Goal: Register for event/course

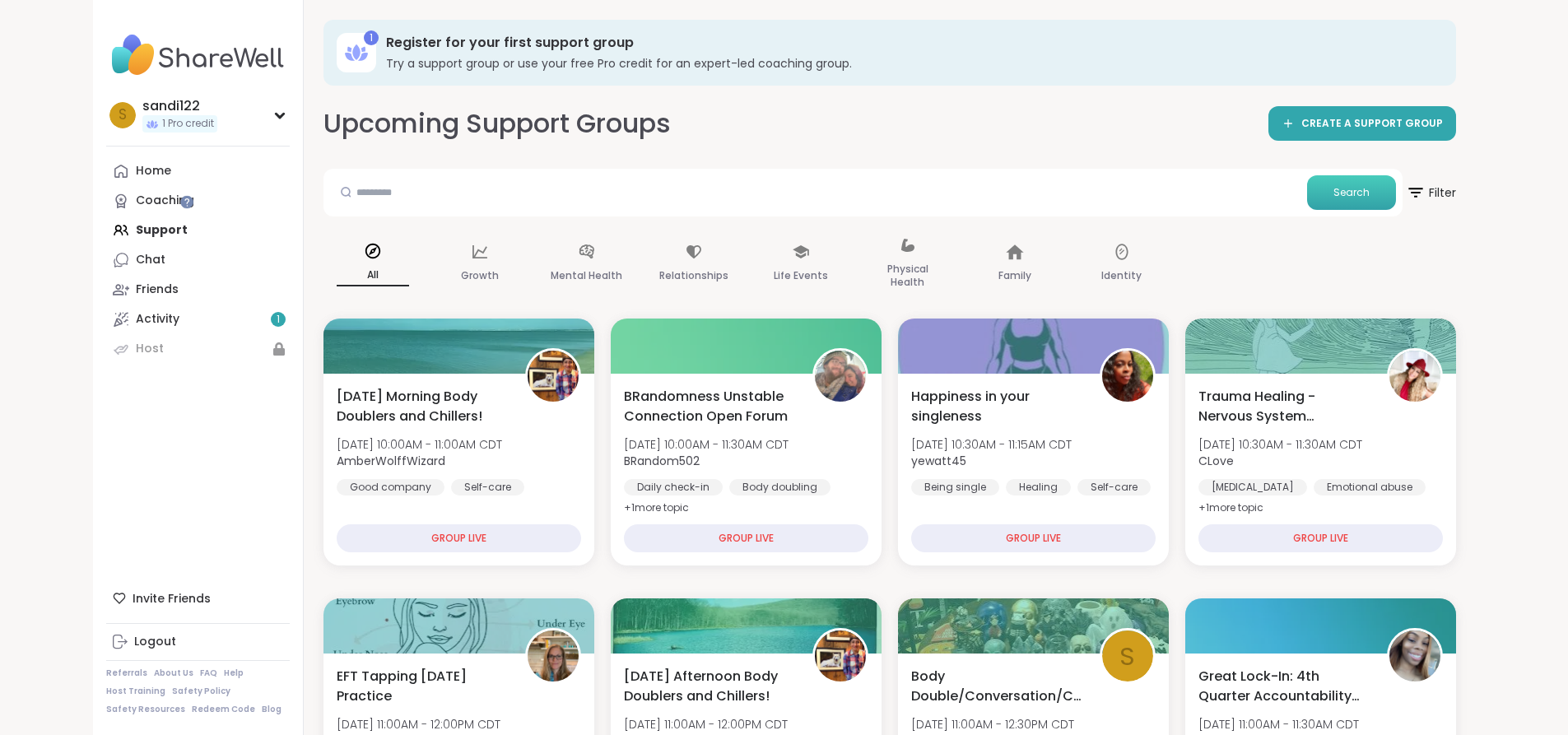
click at [1396, 197] on button "Search" at bounding box center [1351, 192] width 89 height 34
click at [1456, 192] on span "Filter" at bounding box center [1430, 193] width 53 height 41
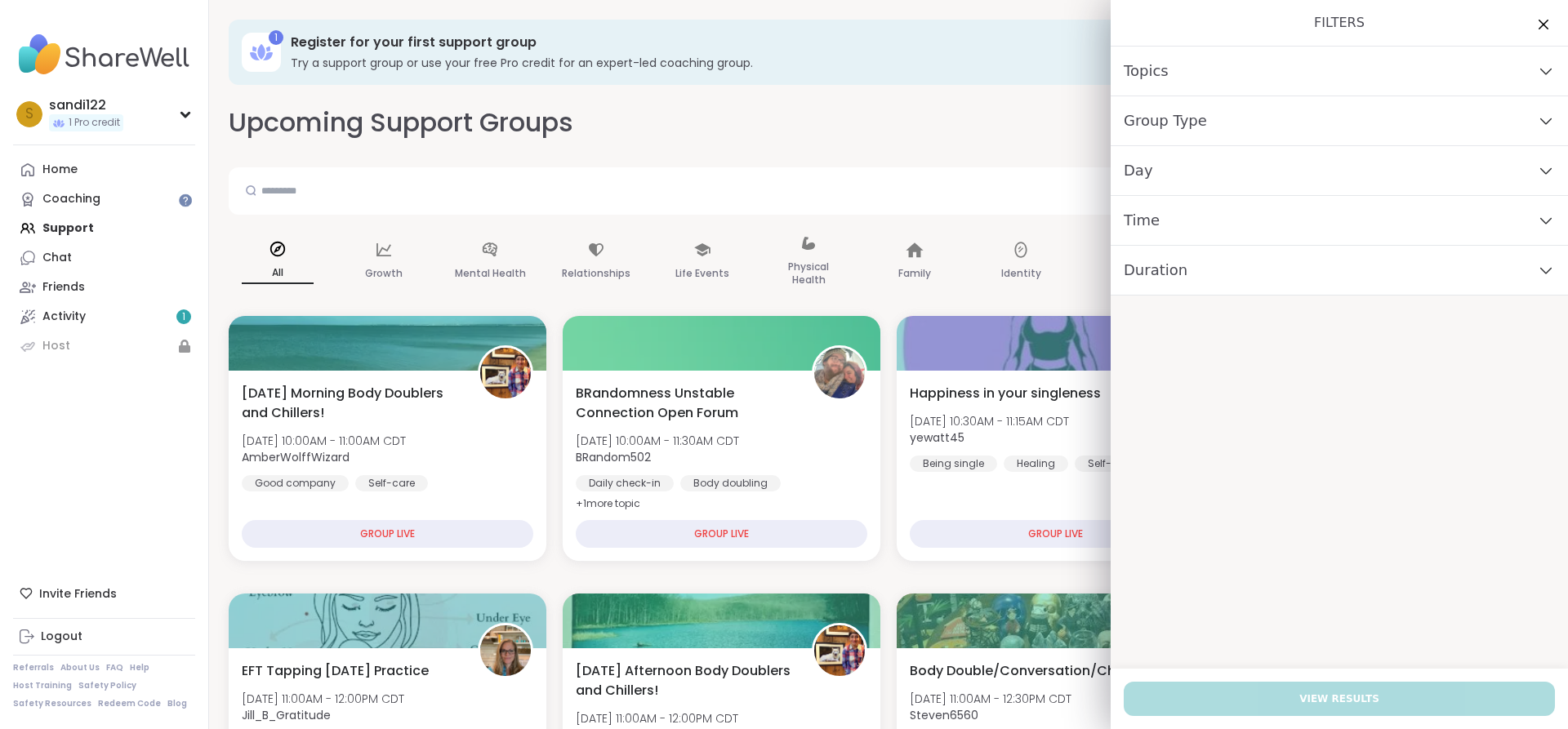
click at [1194, 92] on div "Topics" at bounding box center [1339, 71] width 457 height 50
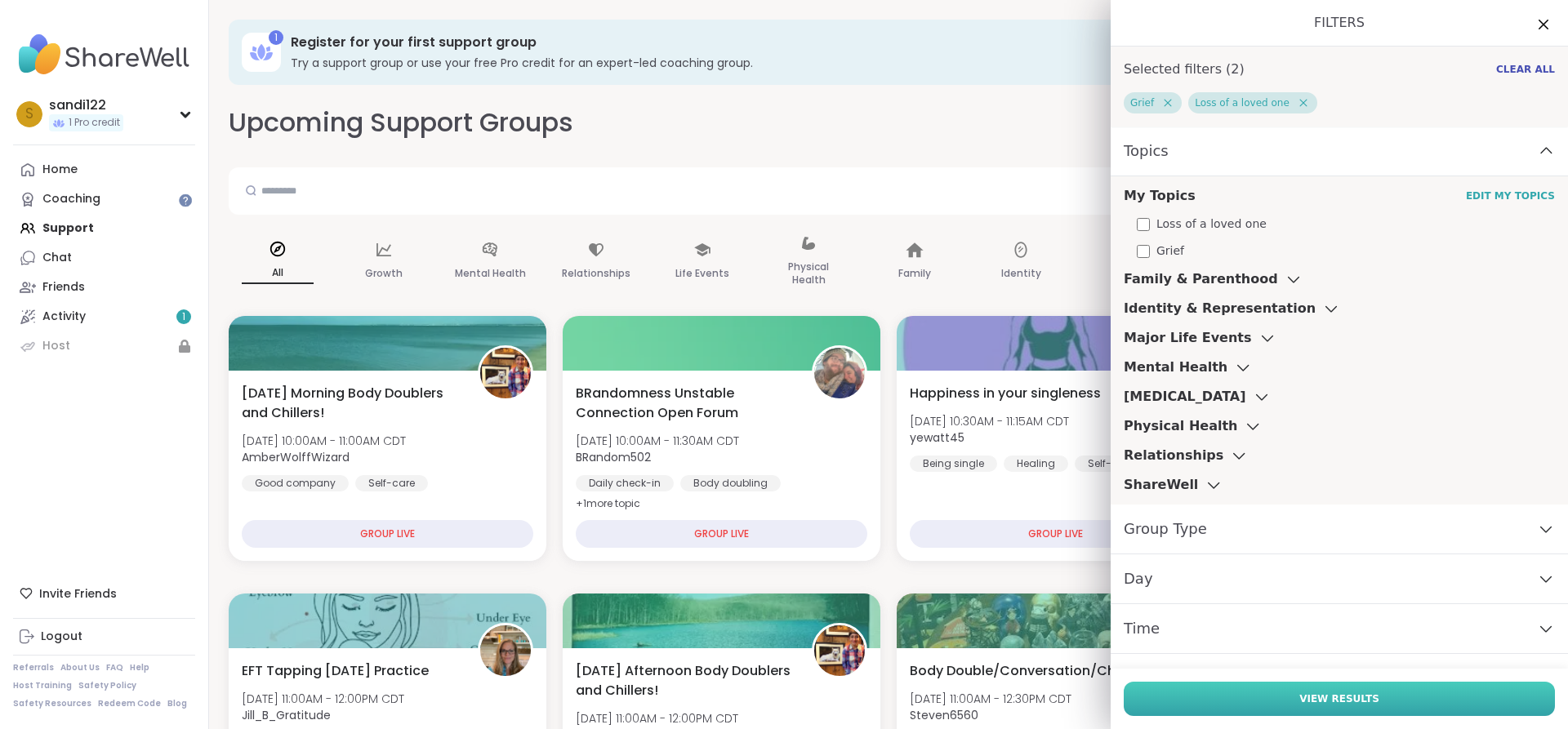
click at [1262, 700] on button "View Results" at bounding box center [1339, 698] width 431 height 34
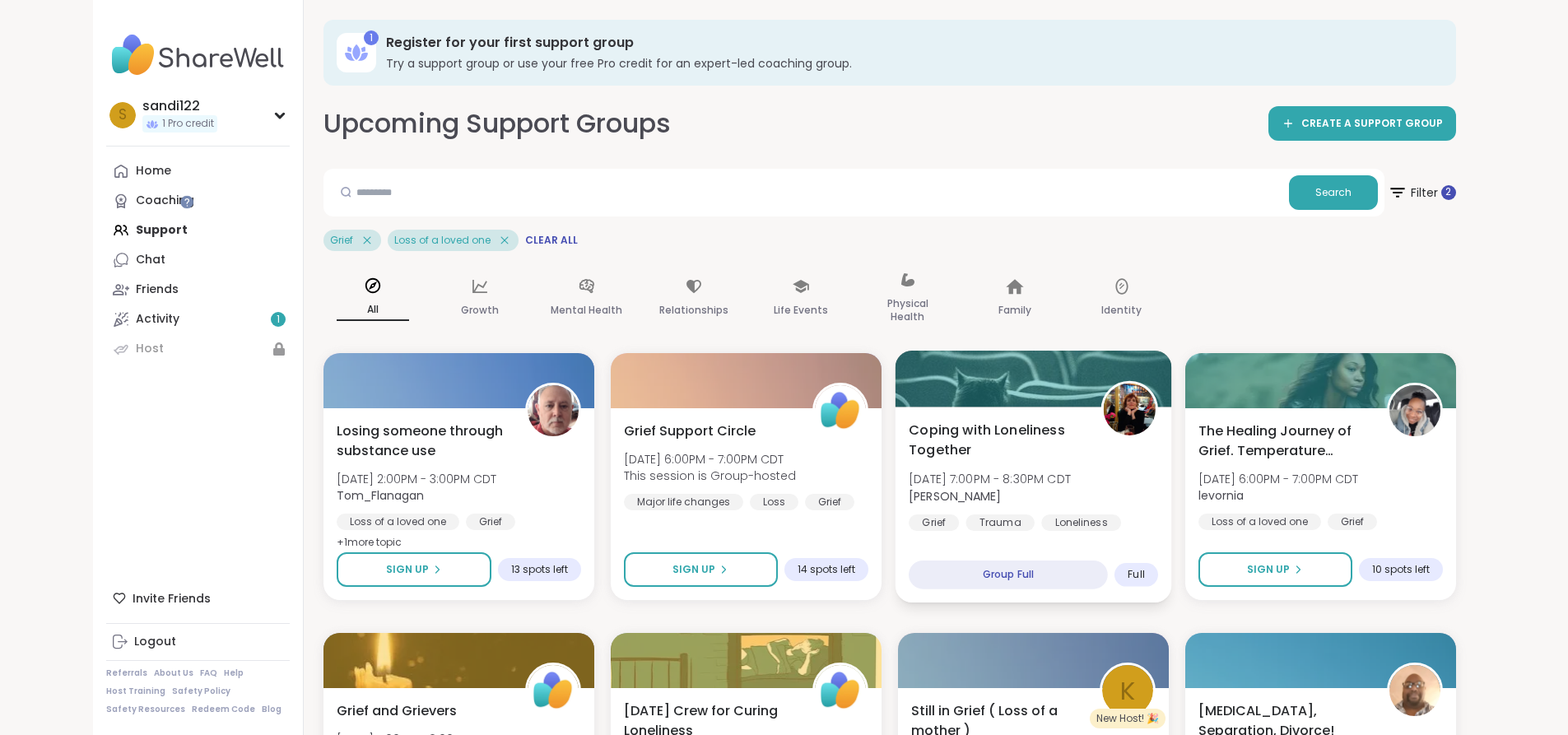
scroll to position [164, 0]
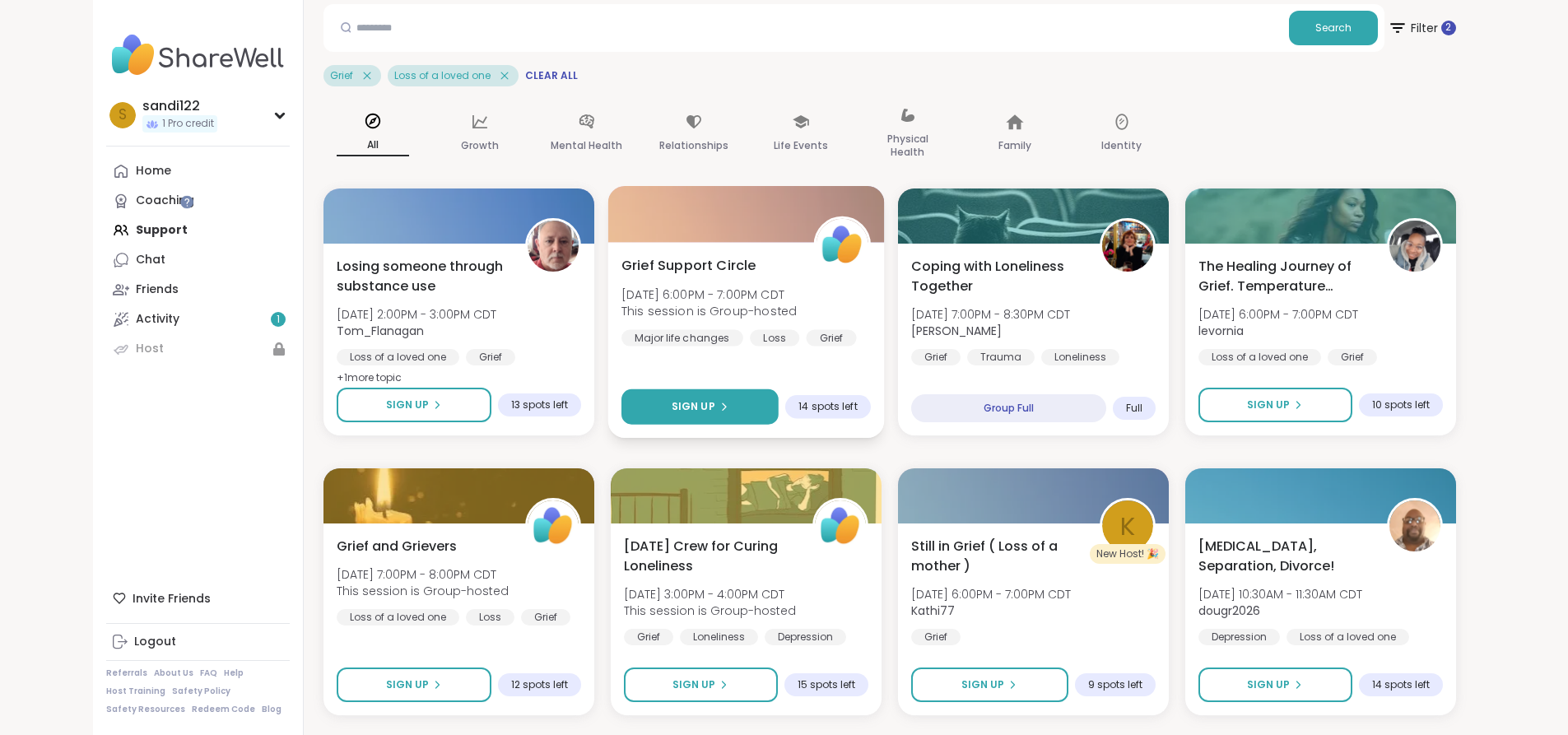
click at [698, 400] on div "Sign Up" at bounding box center [699, 406] width 57 height 15
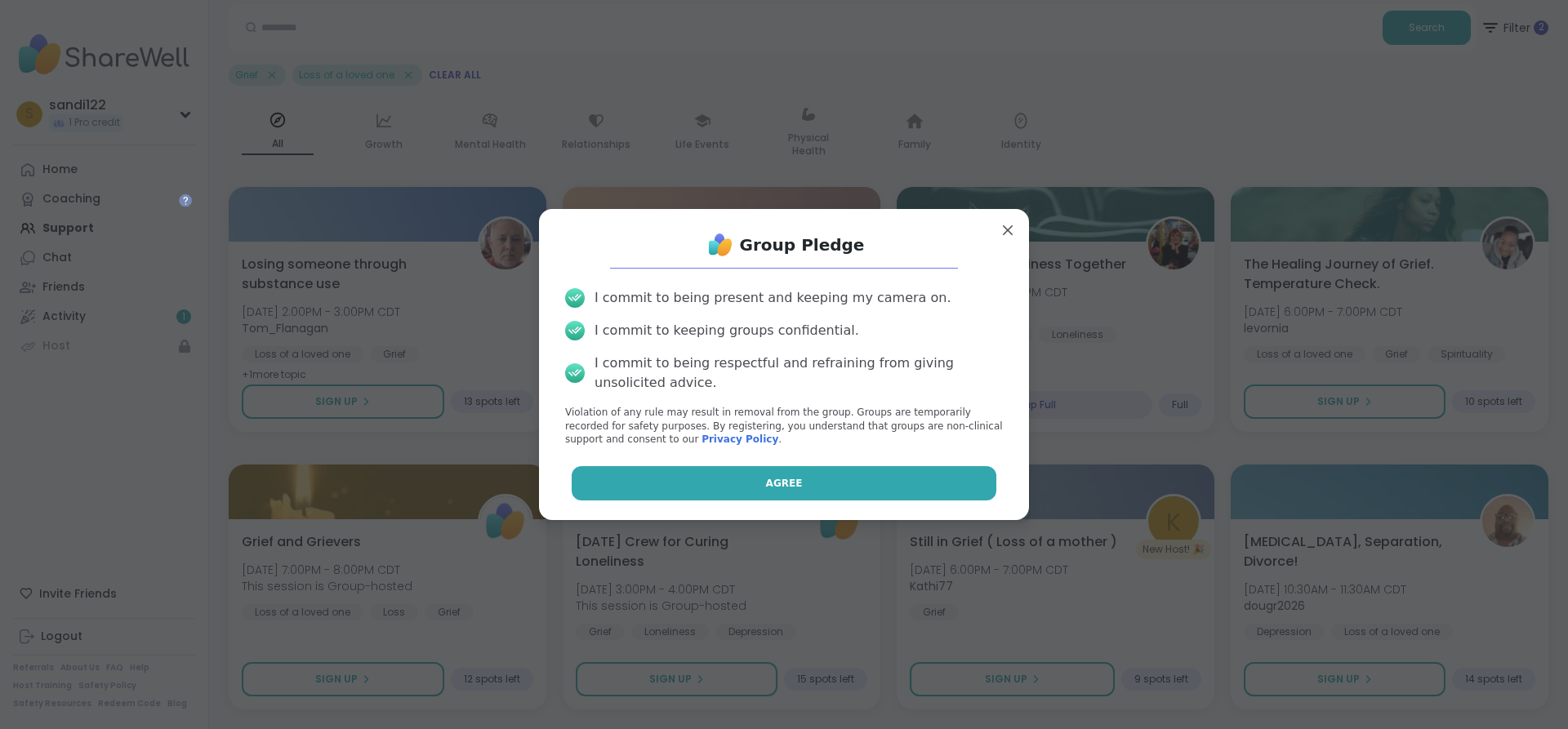
click at [709, 482] on button "Agree" at bounding box center [784, 482] width 426 height 34
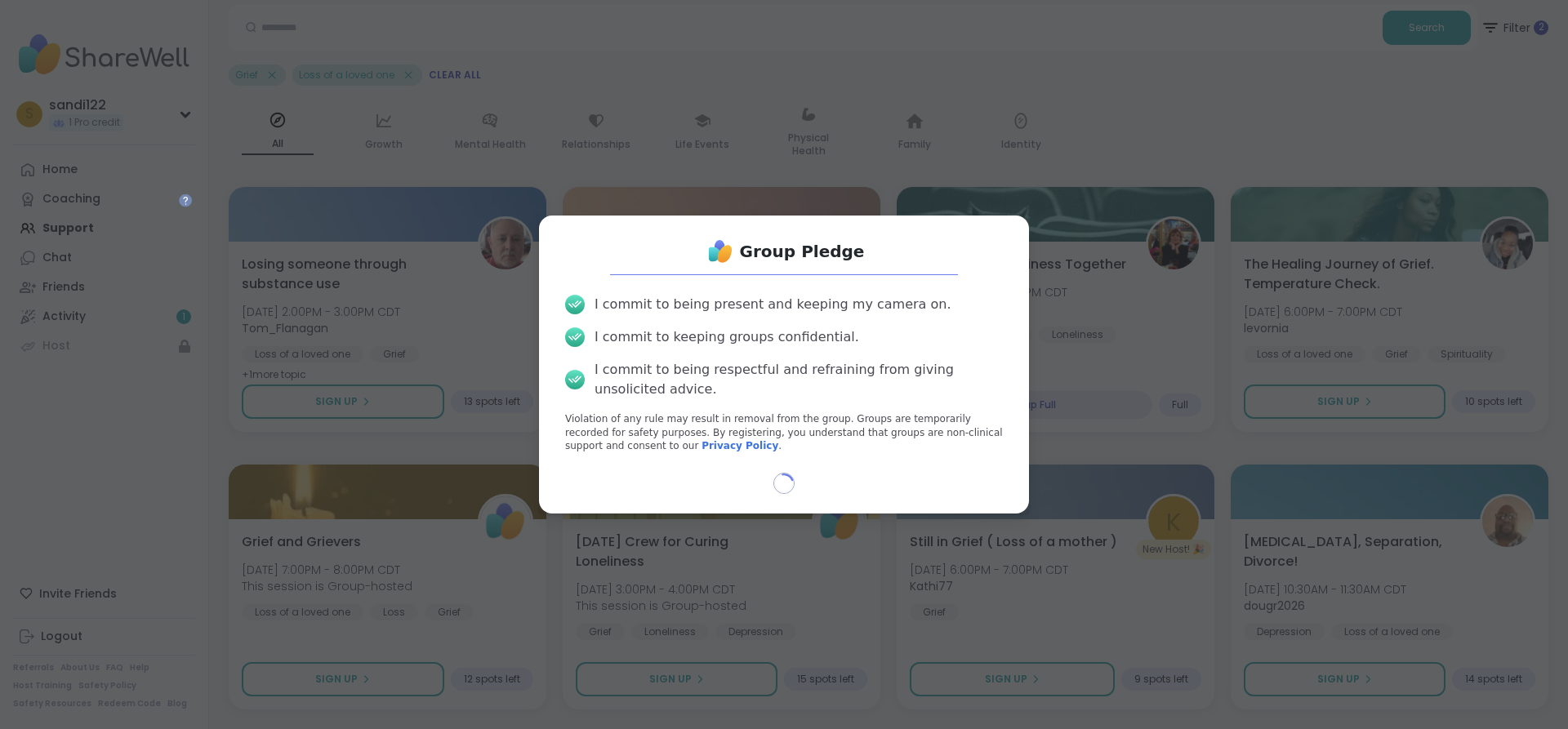
select select "**"
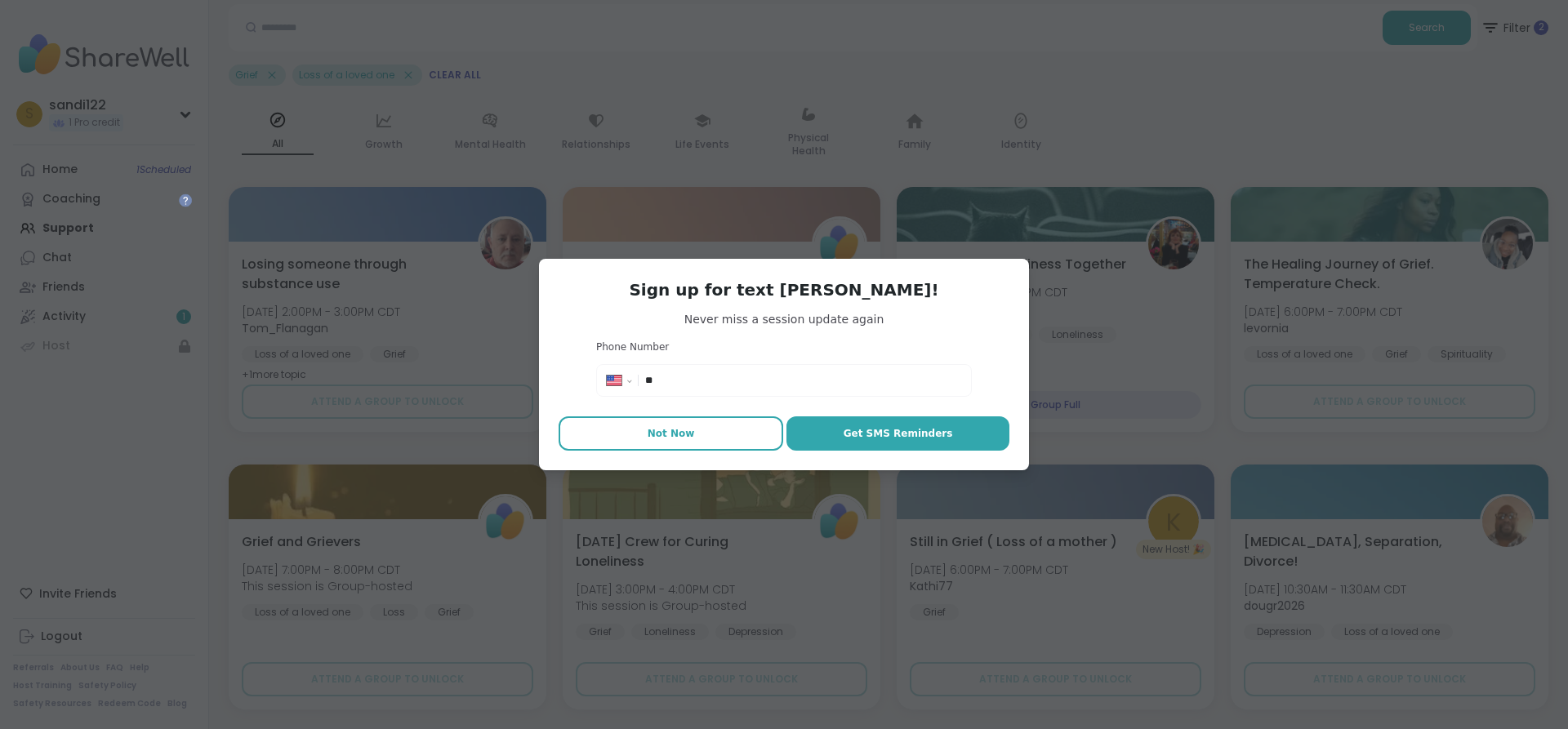
click at [676, 446] on button "Not Now" at bounding box center [670, 433] width 224 height 34
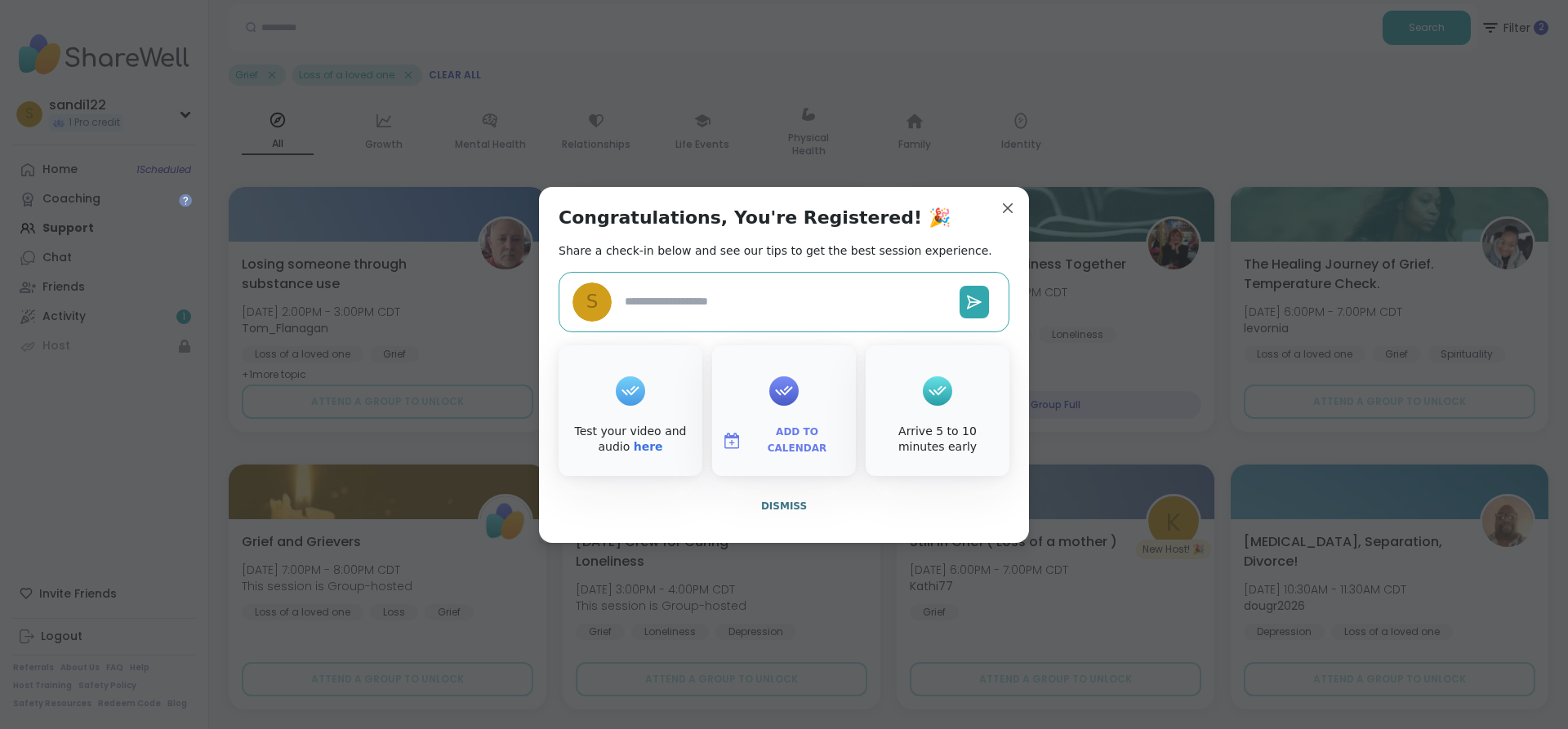
click at [680, 301] on textarea at bounding box center [785, 301] width 335 height 31
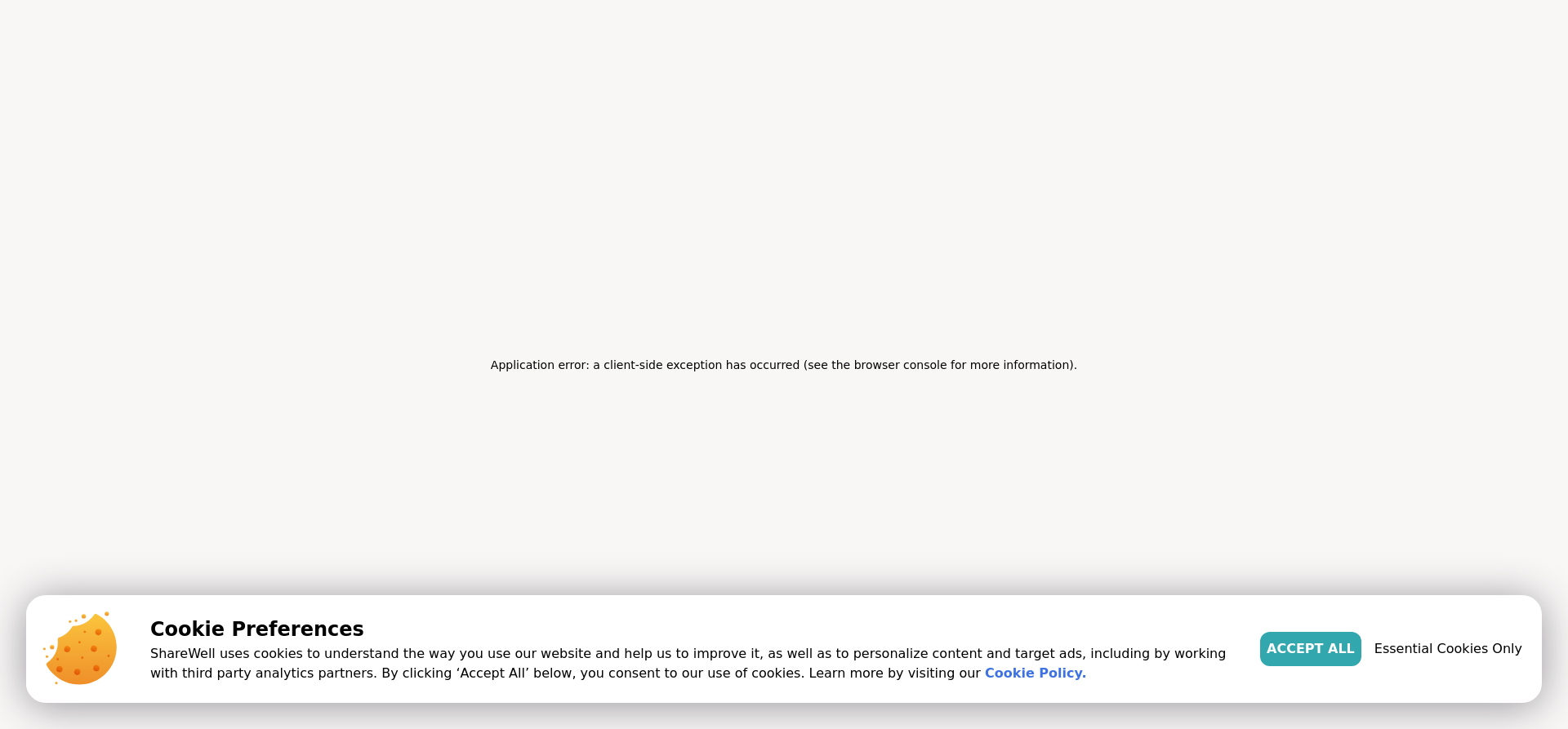
click at [1315, 645] on span "Accept All" at bounding box center [1310, 649] width 88 height 19
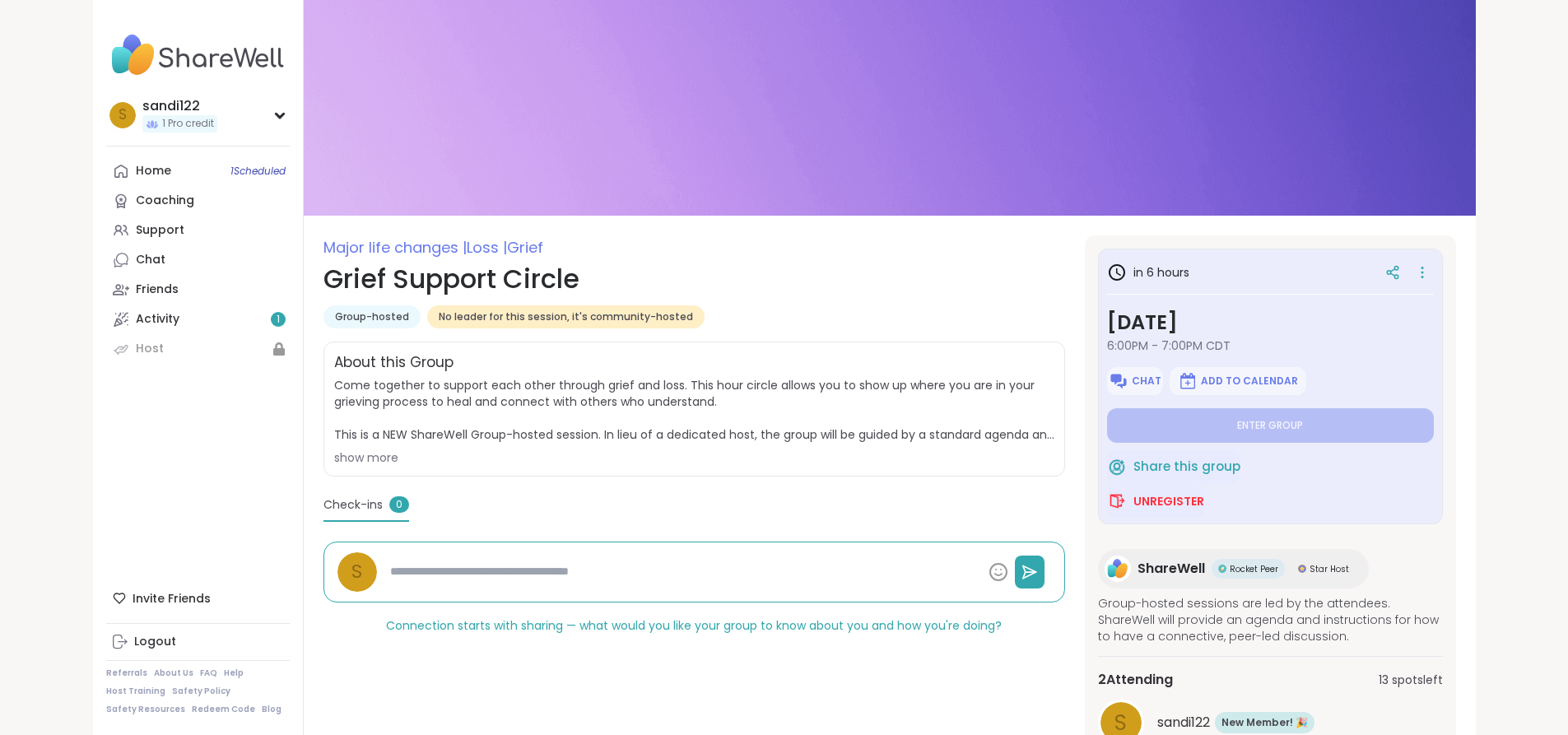
click at [334, 458] on div "show more" at bounding box center [694, 457] width 720 height 17
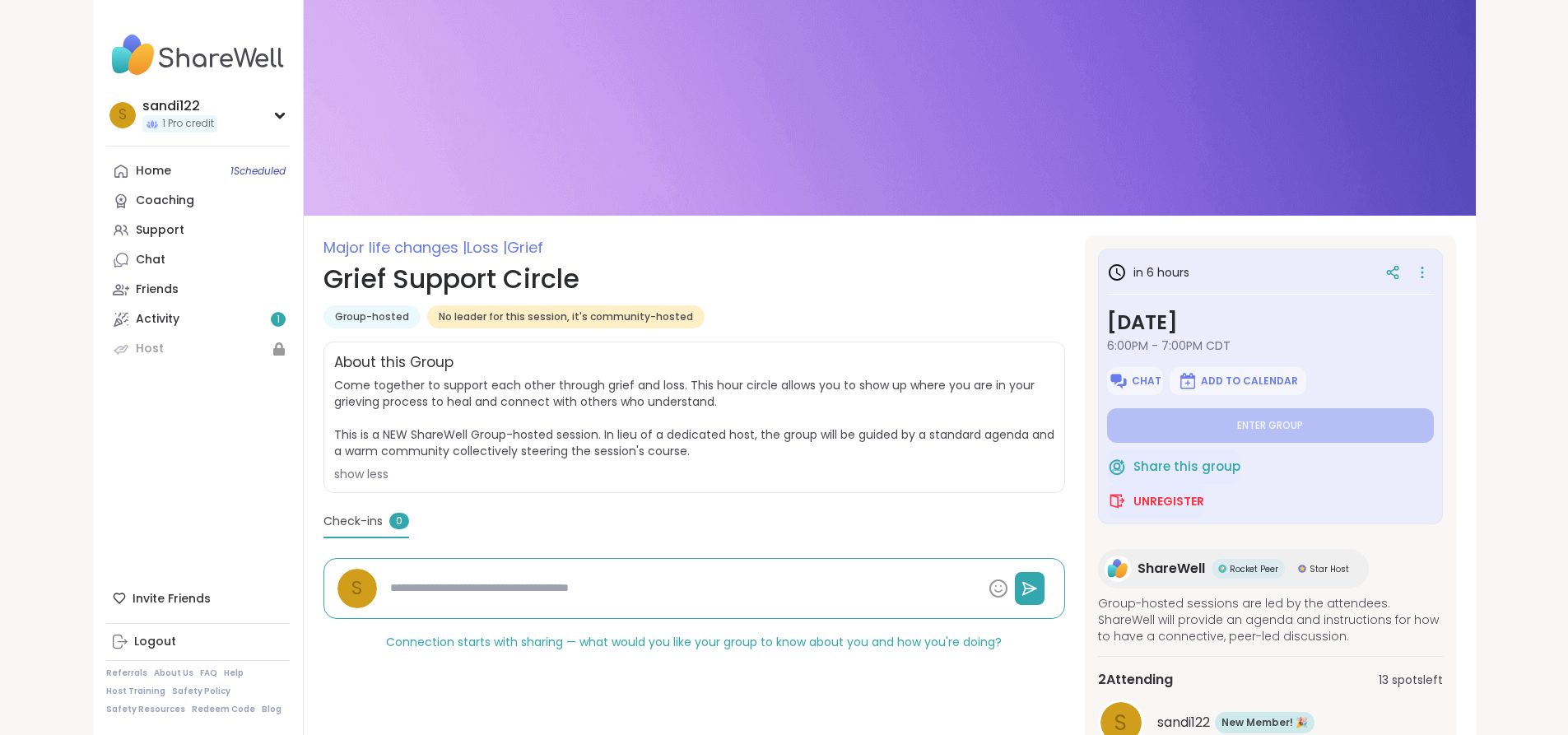
scroll to position [164, 0]
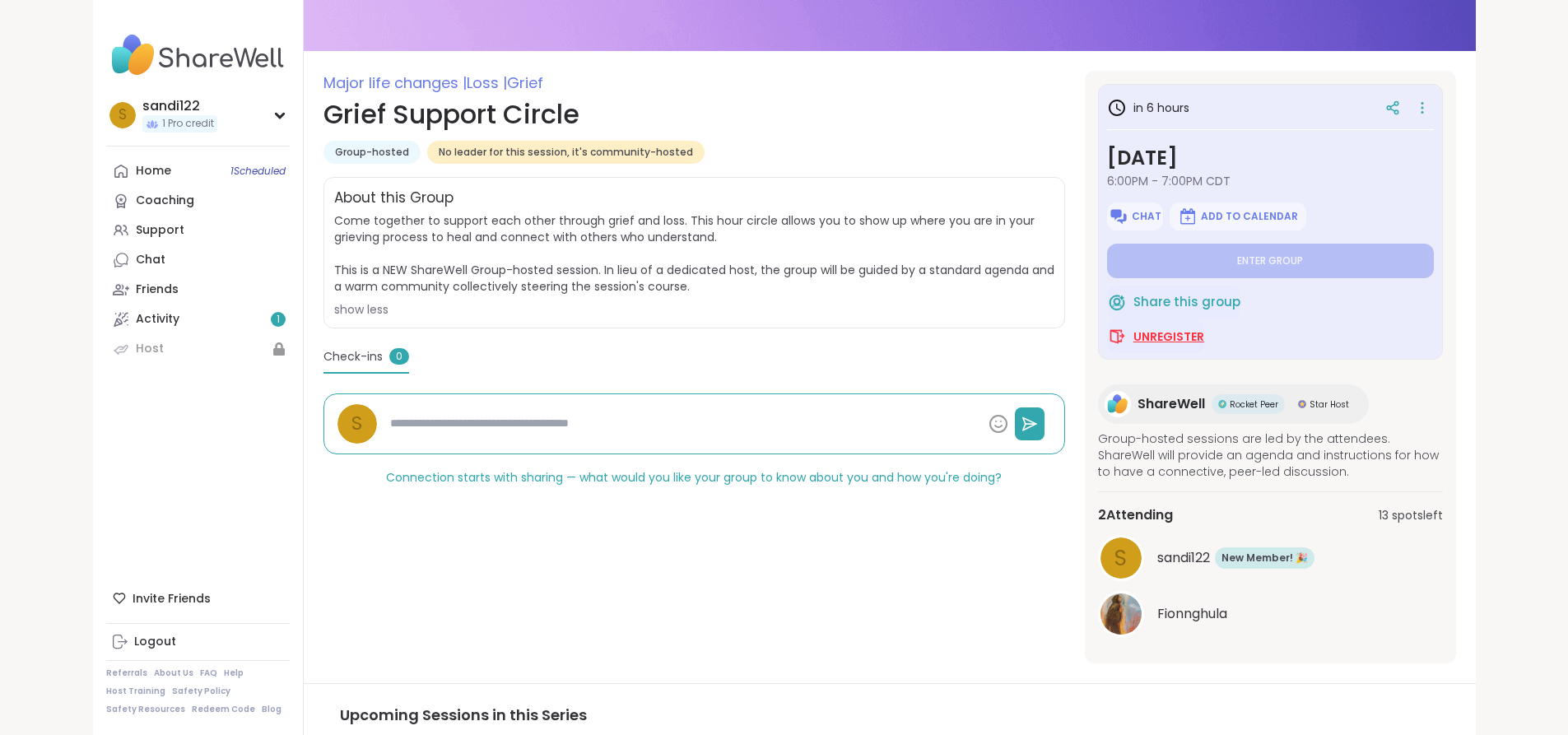
type textarea "*"
click at [1204, 338] on span "Unregister" at bounding box center [1169, 336] width 70 height 17
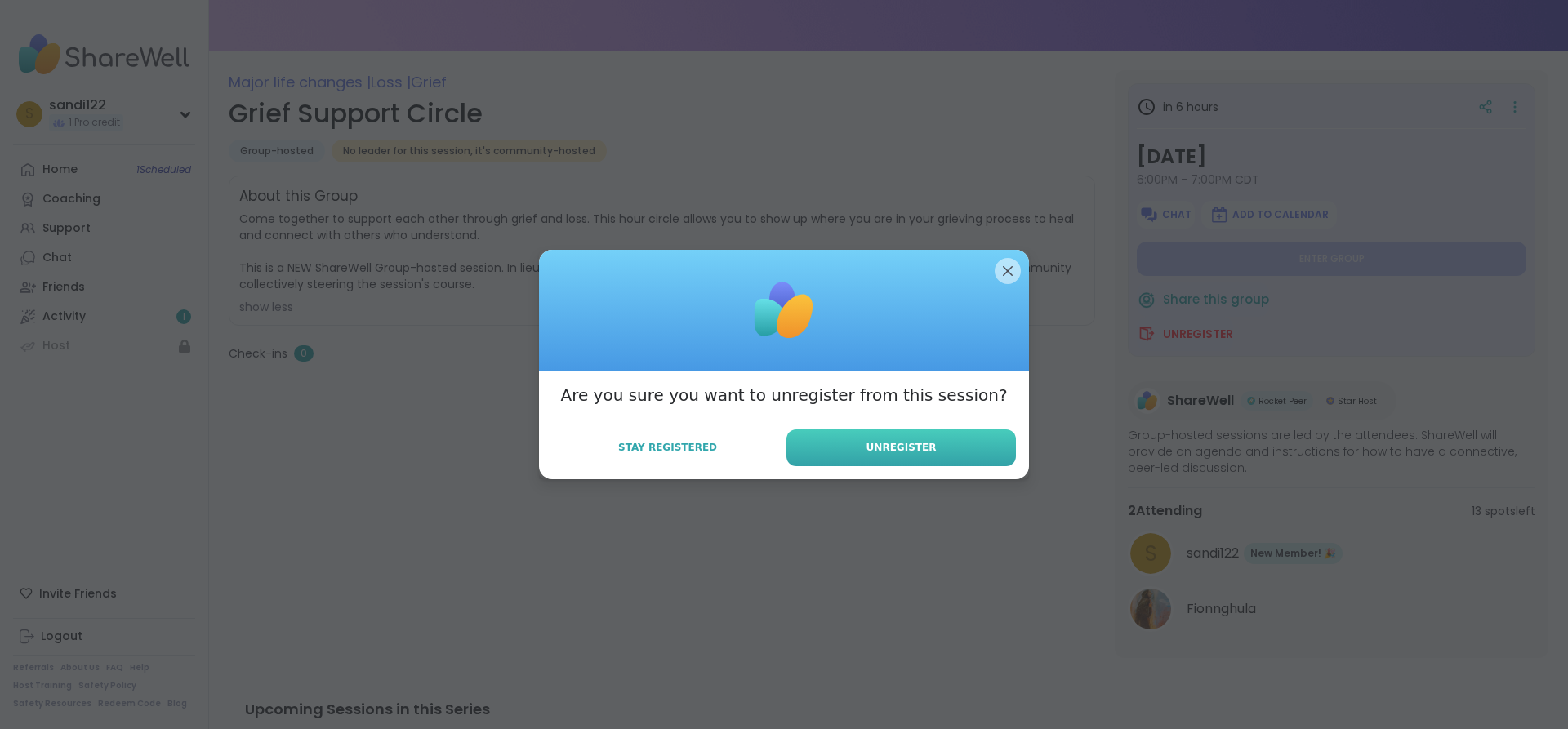
click at [937, 460] on button "Unregister" at bounding box center [900, 447] width 229 height 37
